Goal: Communication & Community: Answer question/provide support

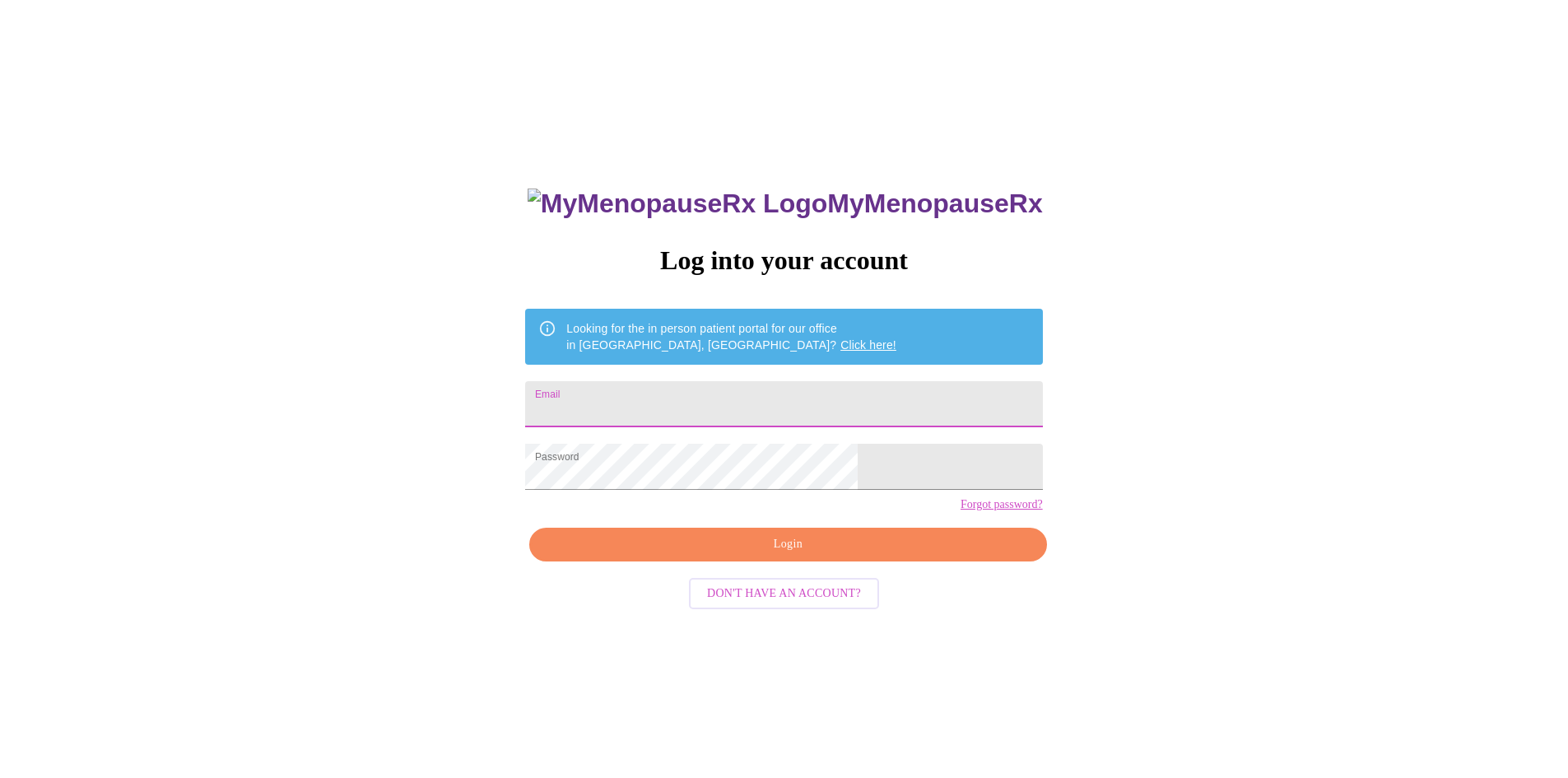
click at [748, 410] on input "Email" at bounding box center [783, 405] width 517 height 47
type input "jessica@sirollylaw.com"
click at [777, 560] on button "Login" at bounding box center [788, 544] width 517 height 34
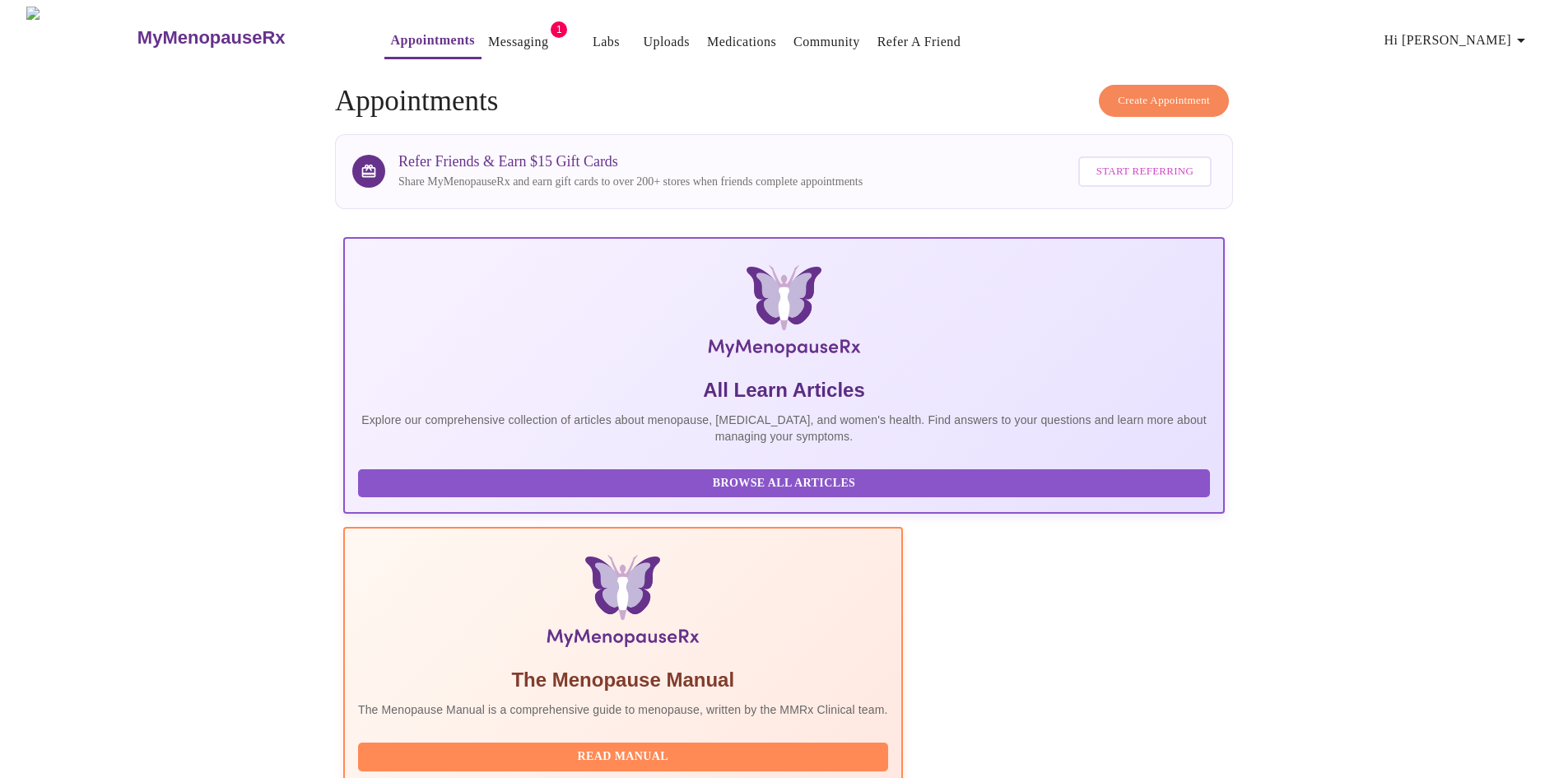
click at [488, 30] on link "Messaging" at bounding box center [518, 41] width 60 height 23
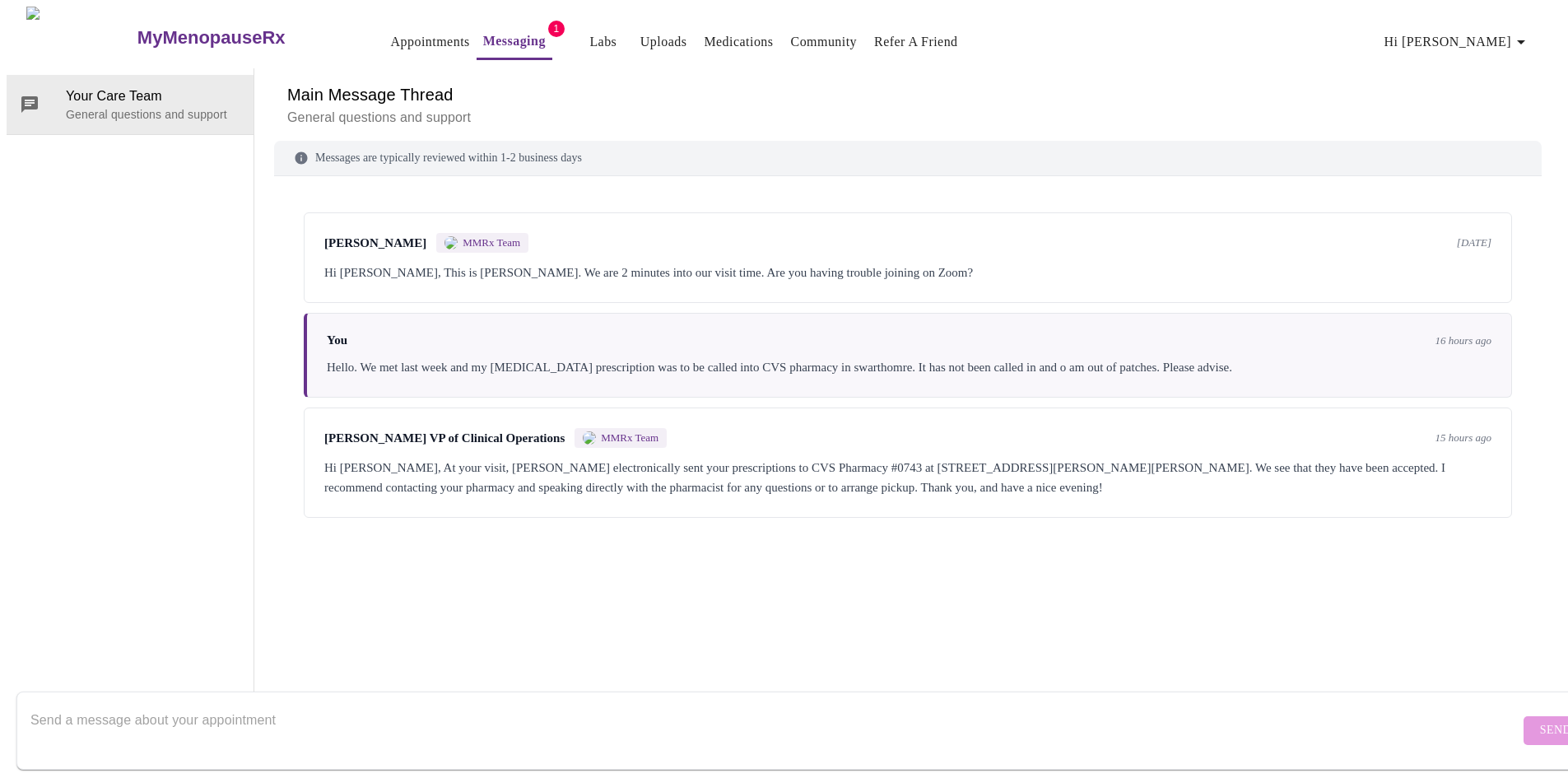
scroll to position [62, 0]
click at [443, 704] on textarea "Send a message about your appointment" at bounding box center [775, 731] width 1490 height 53
type textarea "Thanks!"
click at [1532, 717] on button "Send" at bounding box center [1555, 731] width 64 height 29
